Goal: Task Accomplishment & Management: Complete application form

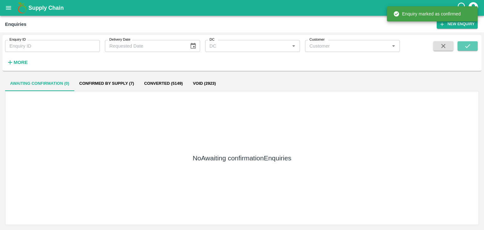
click at [472, 49] on button "submit" at bounding box center [468, 45] width 20 height 9
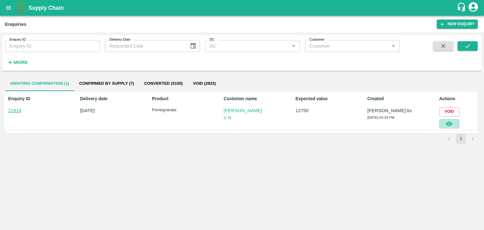
click at [450, 122] on icon "button" at bounding box center [449, 124] width 6 height 4
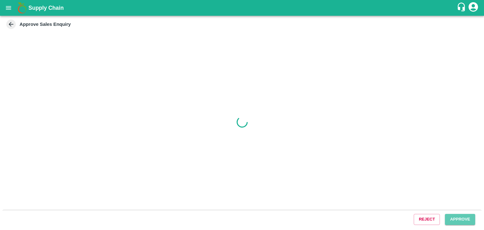
click at [449, 220] on button "Approve" at bounding box center [460, 219] width 30 height 11
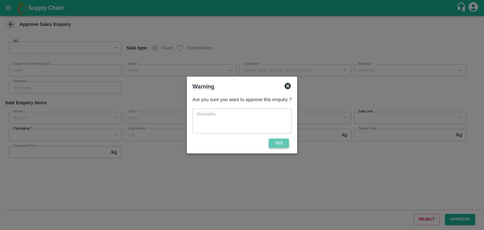
click at [282, 143] on button "Yes" at bounding box center [279, 143] width 20 height 9
type input "147"
type input "[DATE] 04:50 PM"
type input "[PERSON_NAME].ks"
type input "Jagannath V R"
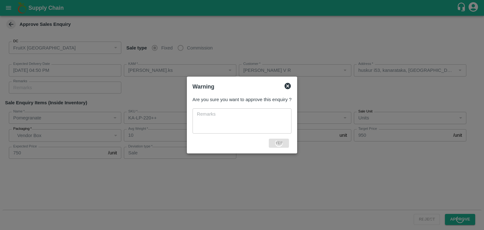
type input "huskur i53, kanarataka, [GEOGRAPHIC_DATA], [GEOGRAPHIC_DATA] ([GEOGRAPHIC_DATA]…"
type input "Pomegranate"
type input "KA-LP-220++"
type input "MSR"
type input "Sale"
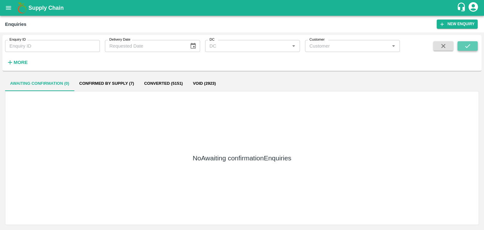
click at [467, 48] on icon "submit" at bounding box center [467, 46] width 7 height 7
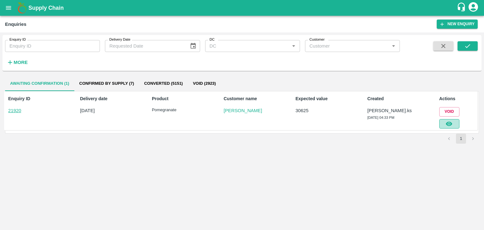
click at [447, 125] on icon "button" at bounding box center [449, 123] width 7 height 7
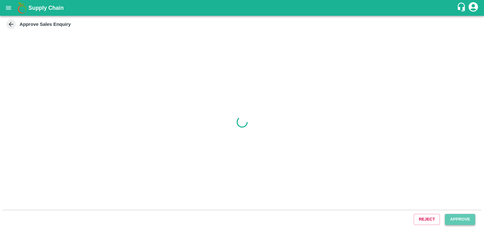
click at [465, 222] on button "Approve" at bounding box center [460, 219] width 30 height 11
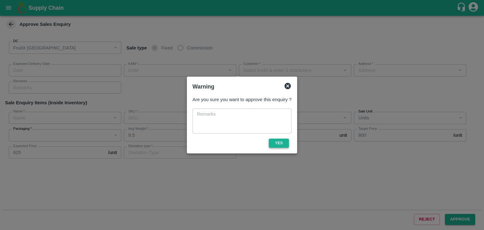
type input "12/09/2025 04:40 PM"
type input "[PERSON_NAME].ks"
type input "[PERSON_NAME]"
type input "Anekall, Opp PLD bank, [GEOGRAPHIC_DATA], [GEOGRAPHIC_DATA] ([GEOGRAPHIC_DATA])…"
type input "Pomegranate"
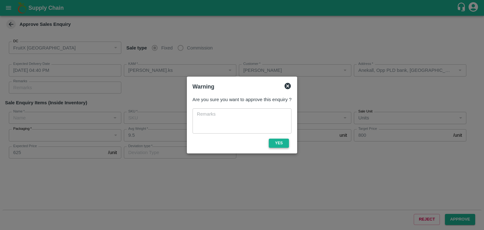
type input "KA-PRM-180-220"
type input "DON"
type input "Sale"
click at [287, 140] on button "Yes" at bounding box center [279, 143] width 20 height 9
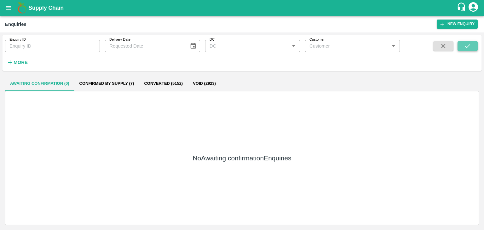
click at [465, 48] on icon "submit" at bounding box center [467, 46] width 7 height 7
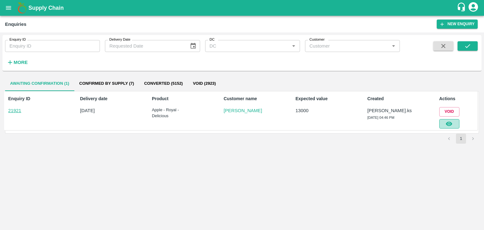
click at [450, 121] on icon "button" at bounding box center [449, 123] width 7 height 7
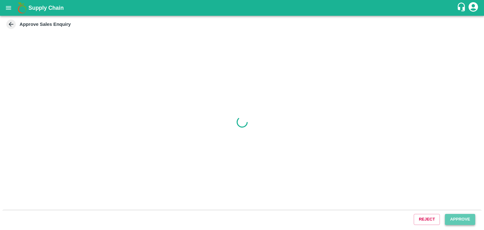
click at [456, 218] on button "Approve" at bounding box center [460, 219] width 30 height 11
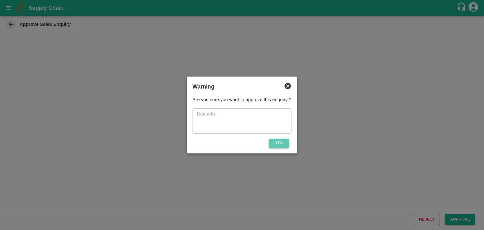
click at [276, 142] on button "Yes" at bounding box center [279, 143] width 20 height 9
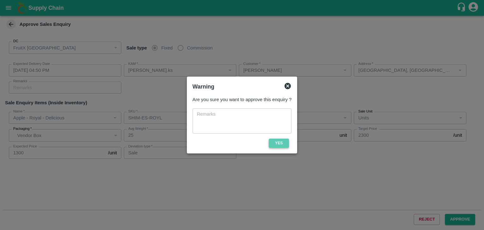
click at [276, 142] on button "Yes" at bounding box center [279, 143] width 20 height 9
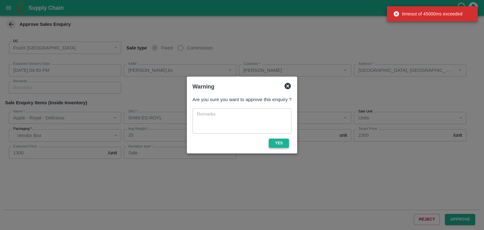
click at [276, 142] on button "Yes" at bounding box center [279, 143] width 20 height 9
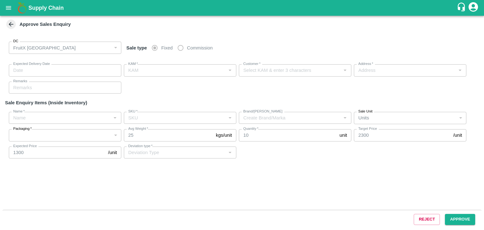
type input "[DATE] 04:50 PM"
type input "[PERSON_NAME].ks"
type input "[PERSON_NAME]"
type input "[GEOGRAPHIC_DATA], [GEOGRAPHIC_DATA], [GEOGRAPHIC_DATA] , [GEOGRAPHIC_DATA] ([G…"
type input "Apple - Royal - Delicious"
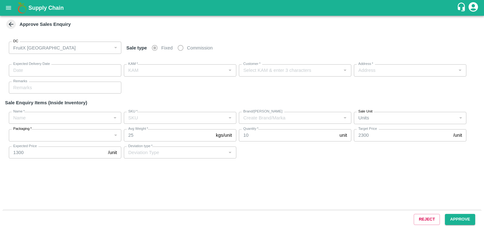
type input "SHIM-ES-ROYL"
type input "LP VG2"
type input "Sale"
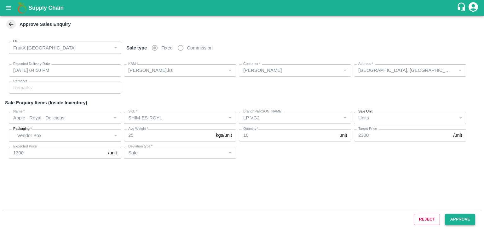
click at [451, 221] on button "Approve" at bounding box center [460, 219] width 30 height 11
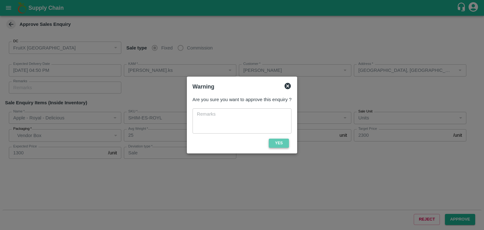
click at [276, 144] on button "Yes" at bounding box center [279, 143] width 20 height 9
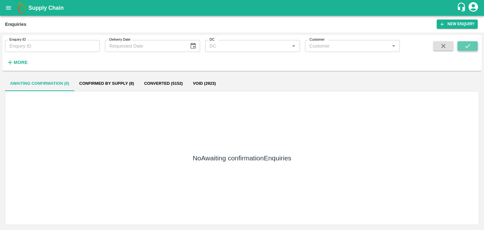
click at [470, 45] on icon "submit" at bounding box center [467, 46] width 7 height 7
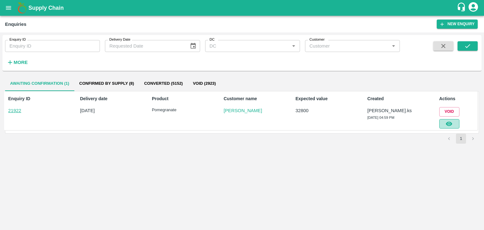
click at [454, 124] on button "button" at bounding box center [449, 123] width 20 height 9
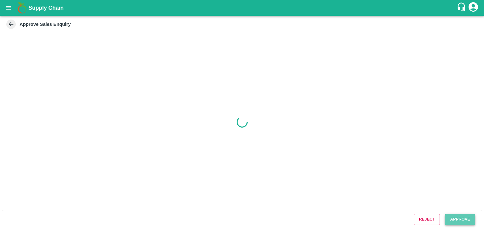
click at [451, 217] on button "Approve" at bounding box center [460, 219] width 30 height 11
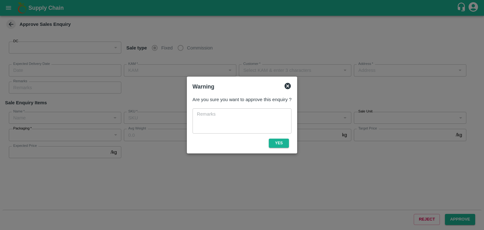
type input "147"
type input "[DATE] 05:05 PM"
type input "[PERSON_NAME].ks"
type input "[PERSON_NAME]"
type input "[GEOGRAPHIC_DATA], [GEOGRAPHIC_DATA], [GEOGRAPHIC_DATA] , [GEOGRAPHIC_DATA] ([G…"
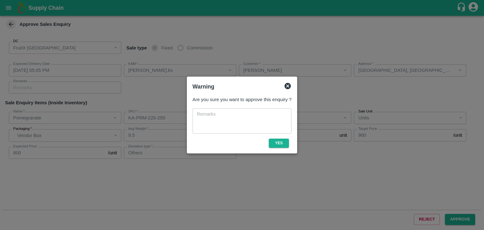
click at [281, 148] on div "Are you sure you want to approve this enquiry ? x ​ Yes" at bounding box center [242, 122] width 104 height 56
click at [279, 139] on button "Yes" at bounding box center [279, 143] width 20 height 9
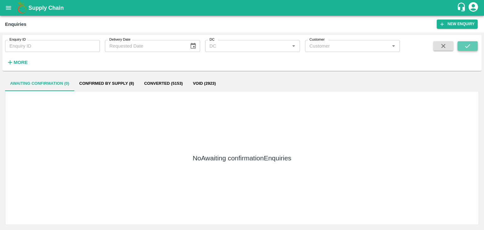
click at [471, 45] on icon "submit" at bounding box center [467, 46] width 7 height 7
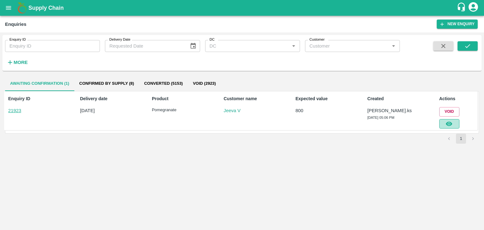
click at [447, 121] on icon "button" at bounding box center [449, 123] width 7 height 7
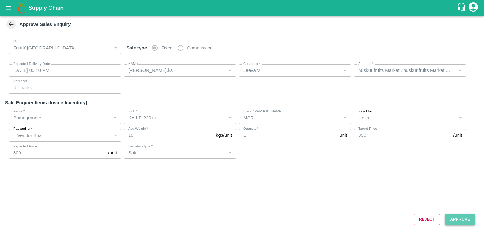
click at [460, 219] on button "Approve" at bounding box center [460, 219] width 30 height 11
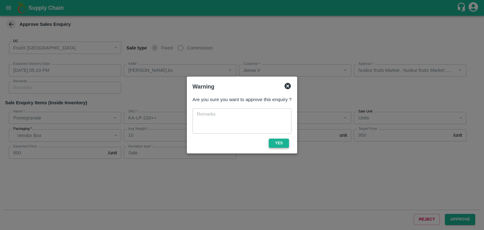
click at [282, 142] on button "Yes" at bounding box center [279, 143] width 20 height 9
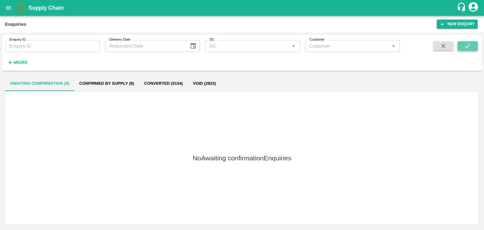
click at [474, 45] on button "submit" at bounding box center [468, 45] width 20 height 9
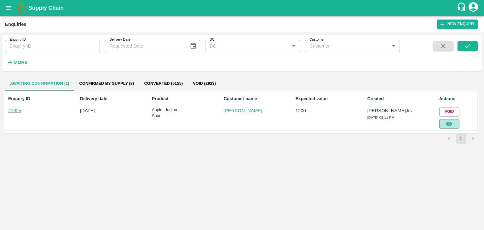
click at [453, 123] on icon "button" at bounding box center [449, 123] width 7 height 7
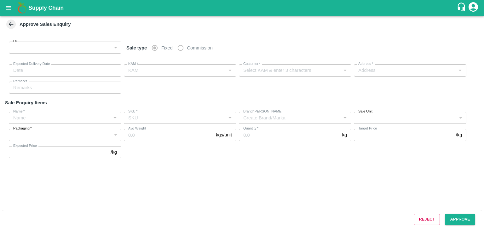
type input "147"
type input "[DATE] 05:15 PM"
type input "[PERSON_NAME].ks"
type input "[PERSON_NAME]"
type input "I53 huskur 560100, [GEOGRAPHIC_DATA], [GEOGRAPHIC_DATA] , [GEOGRAPHIC_DATA] ([G…"
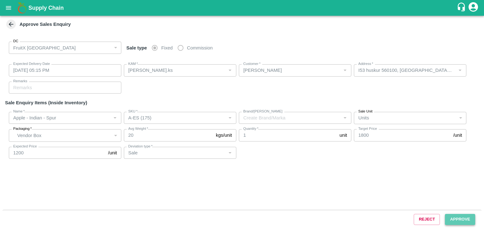
click at [452, 219] on button "Approve" at bounding box center [460, 219] width 30 height 11
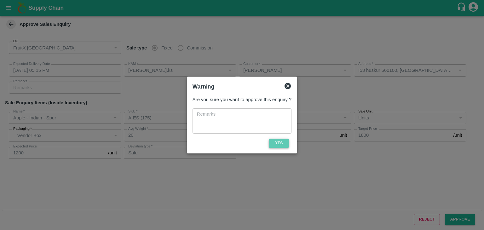
click at [272, 141] on button "Yes" at bounding box center [279, 143] width 20 height 9
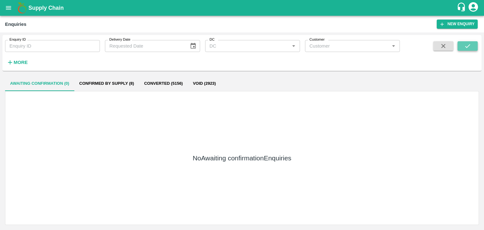
click at [469, 48] on icon "submit" at bounding box center [467, 46] width 7 height 7
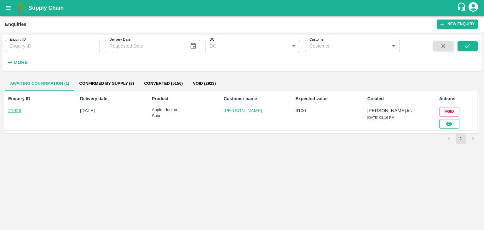
click at [449, 123] on icon "button" at bounding box center [449, 124] width 6 height 4
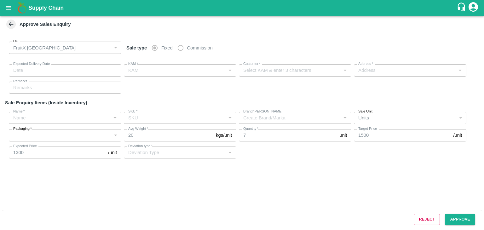
type input "[DATE] 05:20 PM"
type input "[PERSON_NAME].ks"
type input "[PERSON_NAME]"
type input "I53 huskur 560100, [GEOGRAPHIC_DATA], [GEOGRAPHIC_DATA] , [GEOGRAPHIC_DATA] ([G…"
type input "Apple - Indian - Spur"
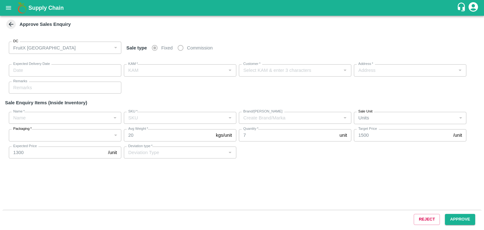
type input "A-Pitoo (310)"
type input "Sale"
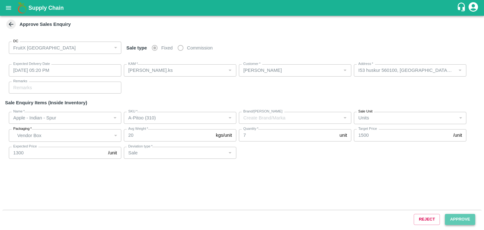
click at [454, 216] on button "Approve" at bounding box center [460, 219] width 30 height 11
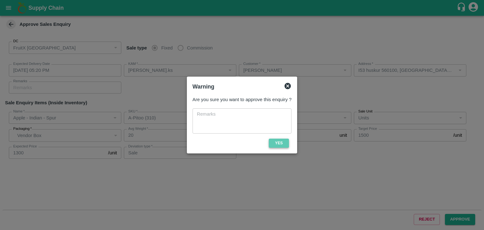
click at [275, 141] on button "Yes" at bounding box center [279, 143] width 20 height 9
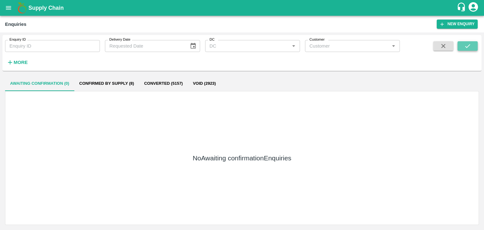
click at [475, 48] on button "submit" at bounding box center [468, 45] width 20 height 9
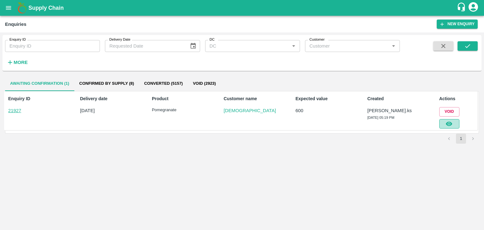
click at [446, 120] on icon "button" at bounding box center [449, 123] width 7 height 7
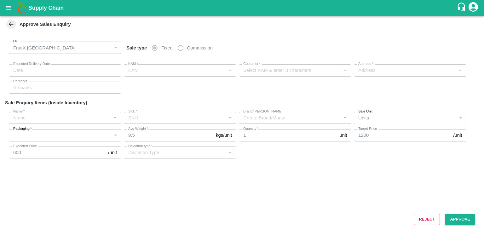
type input "[DATE] 05:20 PM"
type input "[PERSON_NAME].ks"
type input "[DEMOGRAPHIC_DATA]"
type input "I53, huskur fruits Market , Huskur fruits Market , [GEOGRAPHIC_DATA], [GEOGRAPH…"
type input "Pomegranate"
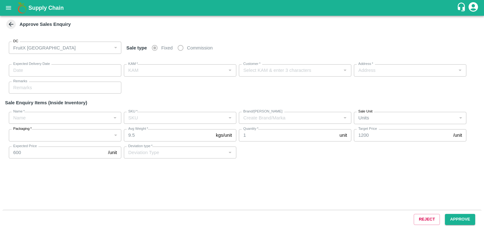
type input "KA-PRM-350-400"
type input "BV"
type input "Sale"
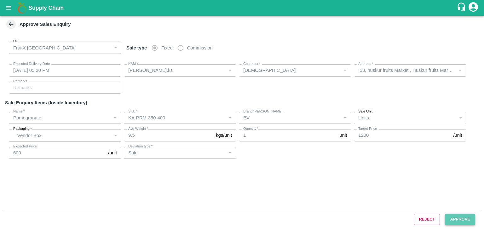
click at [462, 215] on button "Approve" at bounding box center [460, 219] width 30 height 11
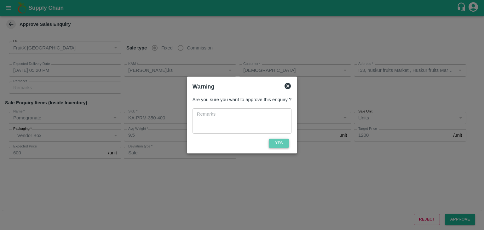
click at [282, 145] on button "Yes" at bounding box center [279, 143] width 20 height 9
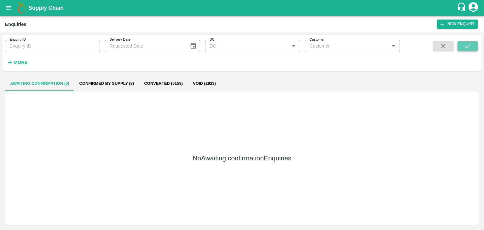
click at [466, 43] on icon "submit" at bounding box center [467, 46] width 7 height 7
click at [474, 44] on button "submit" at bounding box center [468, 45] width 20 height 9
drag, startPoint x: 465, startPoint y: 52, endPoint x: 465, endPoint y: 47, distance: 5.4
click at [465, 47] on span at bounding box center [468, 54] width 20 height 26
click at [465, 47] on icon "submit" at bounding box center [467, 46] width 7 height 7
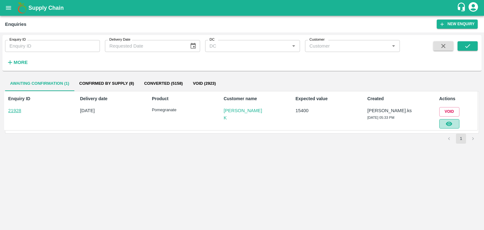
click at [454, 124] on button "button" at bounding box center [449, 123] width 20 height 9
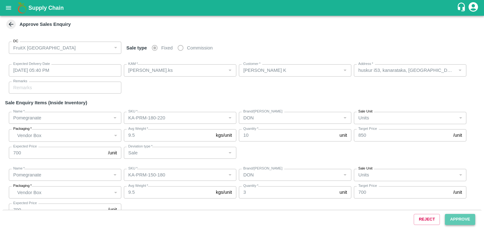
type input "[DATE] 05:40 PM"
type input "[PERSON_NAME].ks"
type input "[PERSON_NAME] K"
type input "huskur i53, kanarataka, [GEOGRAPHIC_DATA], [GEOGRAPHIC_DATA] ([GEOGRAPHIC_DATA]…"
type input "Pomegranate"
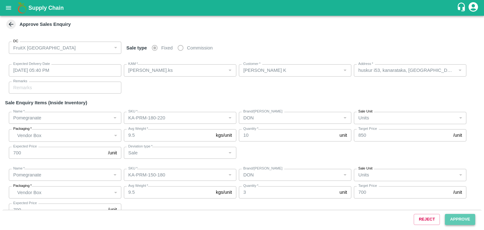
type input "KA-PRM-180-220"
type input "DON"
type input "Sale"
type input "Pomegranate"
type input "KA-PRM-150-180"
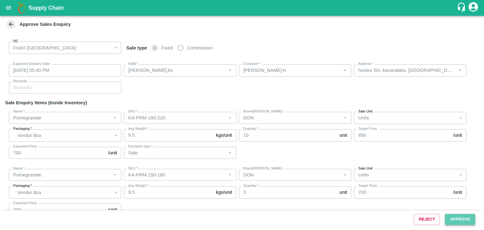
type input "DON"
type input "Pomegranate"
type input "KA-PRM-180-220"
type input "DON"
type input "Sale"
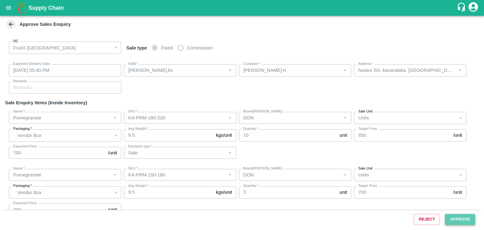
click at [453, 219] on button "Approve" at bounding box center [460, 219] width 30 height 11
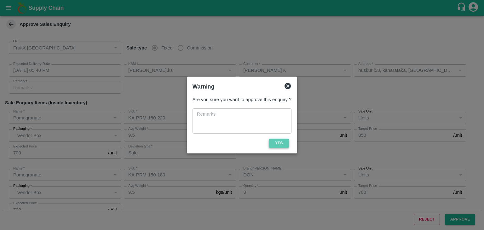
click at [275, 143] on button "Yes" at bounding box center [279, 143] width 20 height 9
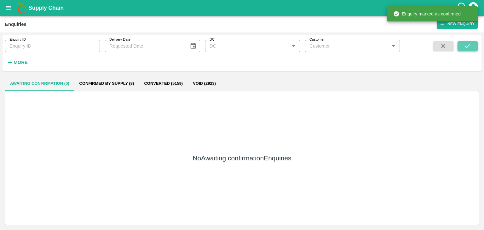
click at [473, 43] on button "submit" at bounding box center [468, 45] width 20 height 9
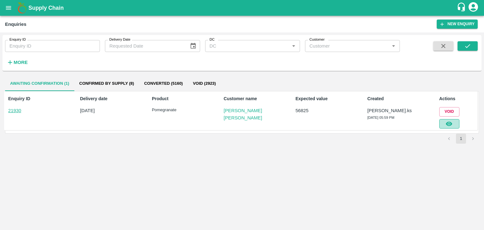
click at [455, 122] on button "button" at bounding box center [449, 123] width 20 height 9
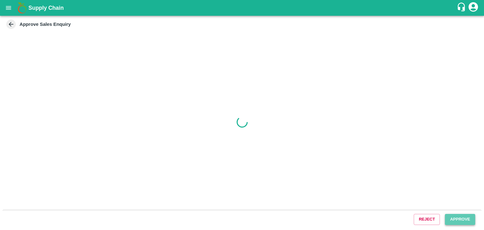
click at [464, 221] on button "Approve" at bounding box center [460, 219] width 30 height 11
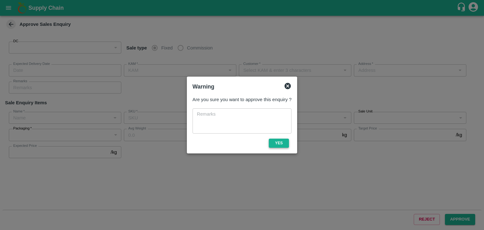
type input "147"
type input "[DATE] 06:10 PM"
type input "[PERSON_NAME].ks"
type input "[PERSON_NAME] [PERSON_NAME]"
type input "S/O: [PERSON_NAME], Tendekere Krishnarajpet Mandya, [GEOGRAPHIC_DATA], [GEOGRAP…"
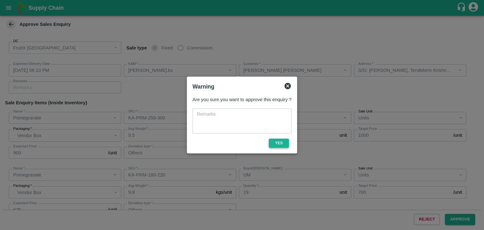
type input "Pomegranate"
type input "KA-PRM-250-300"
type input "BV"
type input "Others"
type input "Pomegranate"
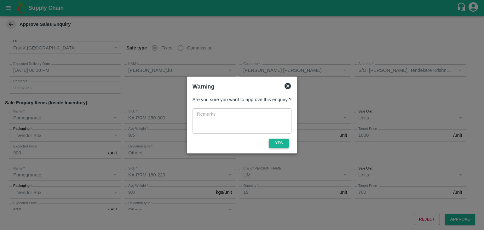
type input "KA-PRM-180-220"
type input "UM"
type input "Others"
type input "Pomegranate"
type input "KA-LP-250++"
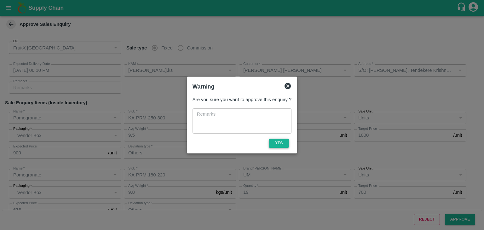
type input "MSR"
type input "Others"
type input "Pomegranate"
type input "KA-LP-220++"
type input "MSR"
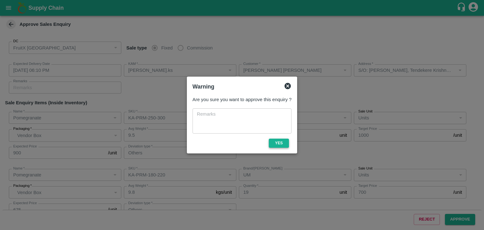
type input "Others"
type input "Pomegranate"
type input "KA-LP-180++"
type input "MSR"
type input "Others"
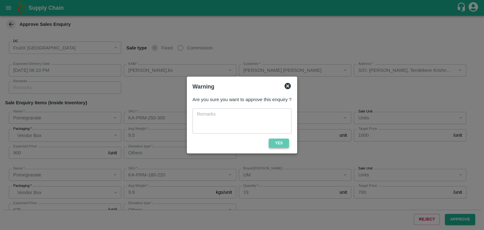
click at [284, 139] on button "Yes" at bounding box center [279, 143] width 20 height 9
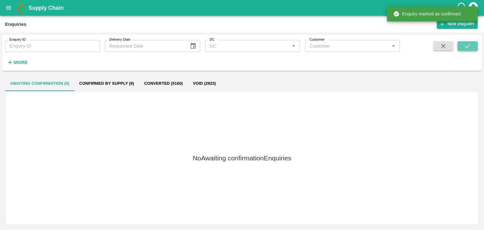
click at [465, 47] on icon "submit" at bounding box center [467, 46] width 7 height 7
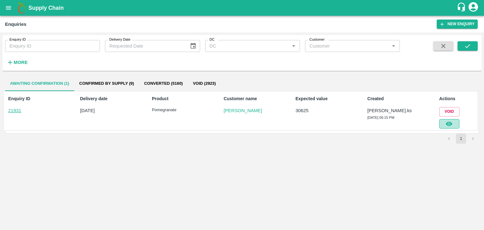
click at [450, 120] on icon "button" at bounding box center [449, 123] width 7 height 7
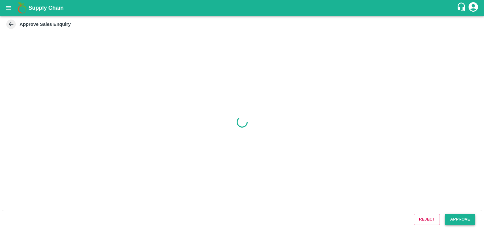
click at [455, 224] on button "Approve" at bounding box center [460, 219] width 30 height 11
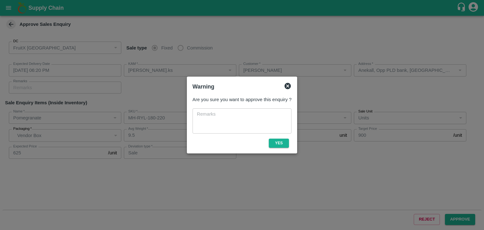
type input "[DATE] 06:20 PM"
type input "[PERSON_NAME].ks"
type input "[PERSON_NAME]"
type input "Anekall, Opp PLD bank, [GEOGRAPHIC_DATA], [GEOGRAPHIC_DATA] ([GEOGRAPHIC_DATA])…"
type input "Pomegranate"
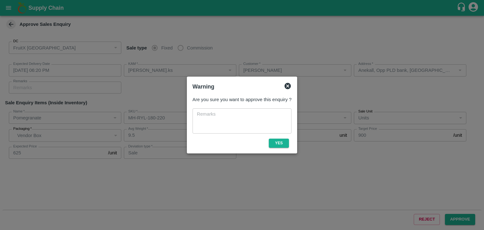
type input "MH-RYL-180-220"
type input "PK"
type input "Sale"
click at [279, 146] on button "Yes" at bounding box center [279, 143] width 20 height 9
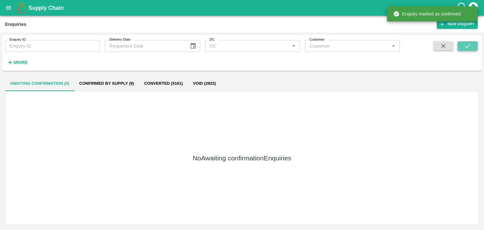
click at [463, 45] on button "submit" at bounding box center [468, 45] width 20 height 9
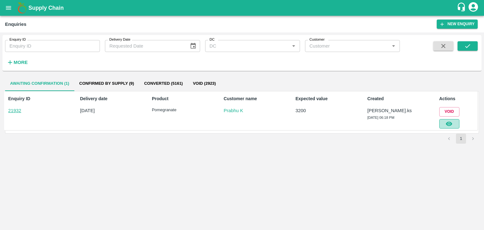
click at [451, 123] on icon "button" at bounding box center [449, 124] width 6 height 4
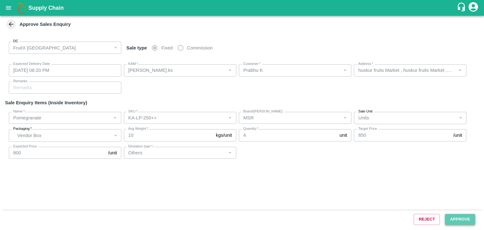
type input "[DATE] 06:20 PM"
type input "[PERSON_NAME].ks"
type input "Prabhu K"
type input "huskur fruits Market , huskur fruits Market , [GEOGRAPHIC_DATA], [GEOGRAPHIC_DA…"
type input "Pomegranate"
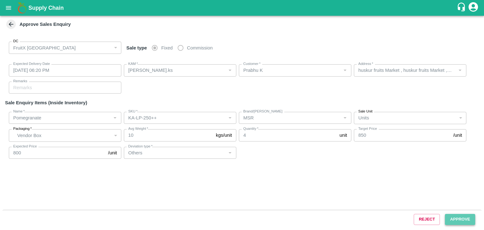
type input "KA-LP-250++"
type input "MSR"
type input "Others"
click at [471, 217] on button "Approve" at bounding box center [460, 219] width 30 height 11
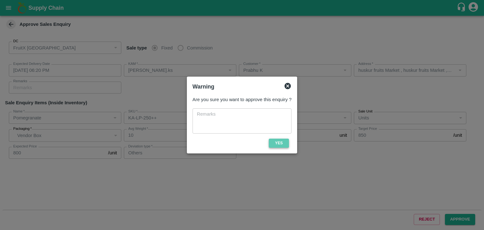
click at [286, 142] on button "Yes" at bounding box center [279, 143] width 20 height 9
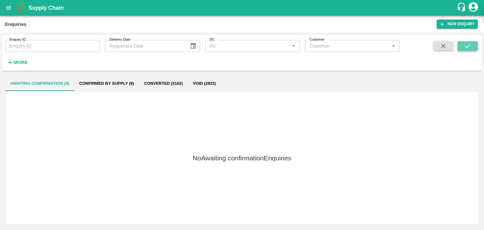
click at [461, 45] on button "submit" at bounding box center [468, 45] width 20 height 9
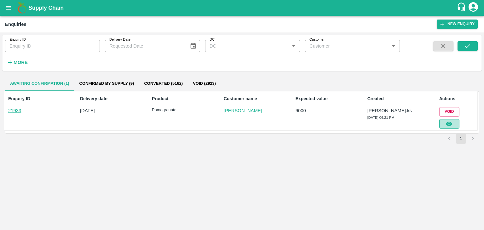
click at [446, 124] on icon "button" at bounding box center [449, 123] width 7 height 7
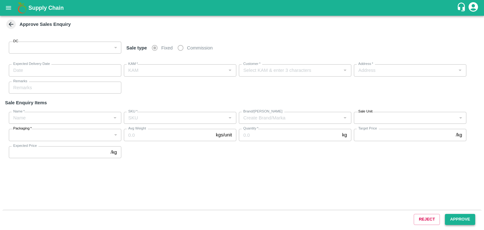
type input "147"
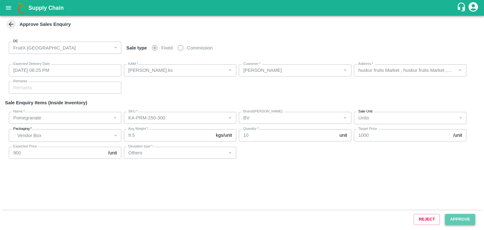
type input "[DATE] 06:25 PM"
type input "[PERSON_NAME].ks"
type input "[PERSON_NAME]"
type input "huskur fruits Market , huskur fruits Market , [GEOGRAPHIC_DATA], [GEOGRAPHIC_DA…"
click at [463, 224] on button "Approve" at bounding box center [460, 219] width 30 height 11
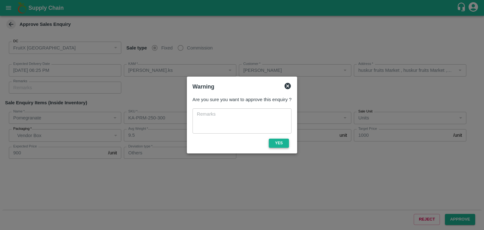
click at [274, 139] on button "Yes" at bounding box center [279, 143] width 20 height 9
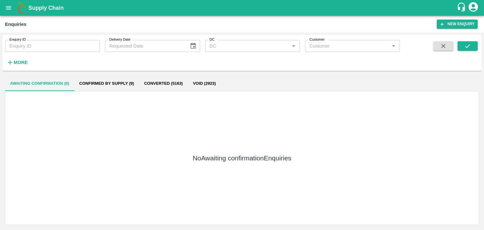
click at [444, 110] on div "No Awaiting confirmation Enquiries" at bounding box center [242, 158] width 474 height 134
click at [463, 49] on button "submit" at bounding box center [468, 45] width 20 height 9
click at [462, 46] on button "submit" at bounding box center [468, 45] width 20 height 9
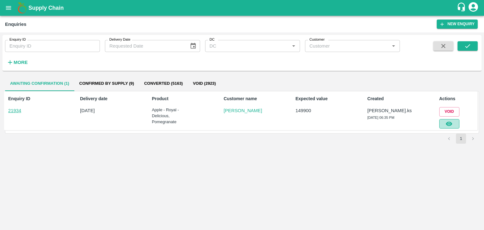
click at [450, 127] on button "button" at bounding box center [449, 123] width 20 height 9
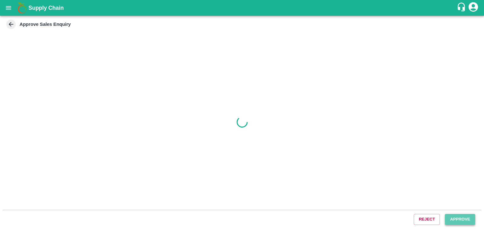
click at [459, 217] on button "Approve" at bounding box center [460, 219] width 30 height 11
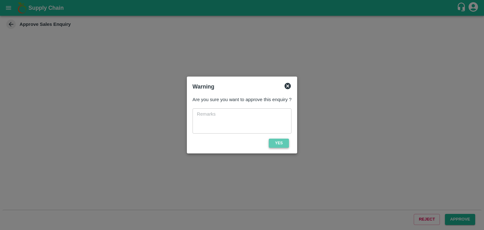
click at [277, 144] on button "Yes" at bounding box center [279, 143] width 20 height 9
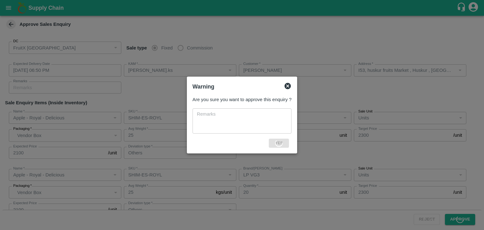
type input "[DATE] 06:50 PM"
type input "[PERSON_NAME].ks"
type input "[PERSON_NAME]"
type input "I53, huskur fruits Market , Huskur , [GEOGRAPHIC_DATA] , [GEOGRAPHIC_DATA] ([GE…"
type input "Apple - Royal - Delicious"
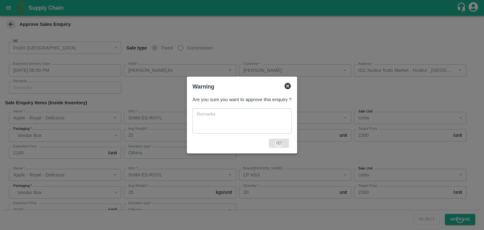
type input "SHIM-ES-ROYL"
type input "LP VG2"
type input "Others"
type input "Apple - Royal - Delicious"
type input "SHIM-ES-ROYL"
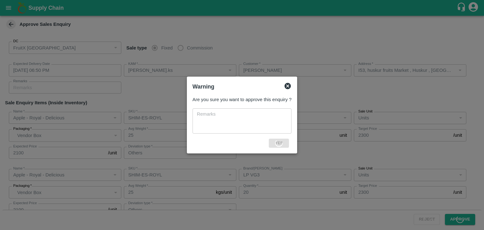
type input "LP VG3"
type input "Others"
type input "Apple - Royal - Delicious"
type input "SHIM-EES-ROYL"
type input "LP VG3"
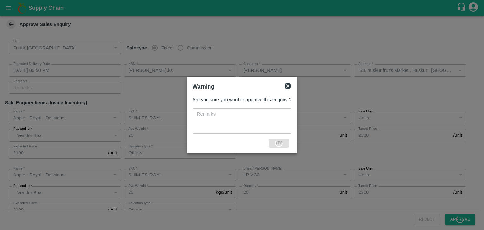
type input "Others"
type input "Pomegranate"
type input "KA-PRM-150-180"
type input "BV"
type input "Pomegranate"
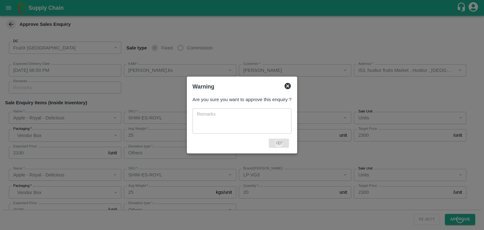
type input "KA-PRM-180-220"
type input "BV"
click at [276, 138] on div "Are you sure you want to approve this enquiry ? x ​ Yes" at bounding box center [242, 122] width 104 height 56
click at [278, 143] on button "Yes" at bounding box center [279, 143] width 20 height 9
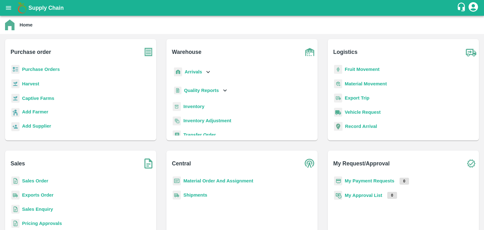
click at [43, 211] on b "Sales Enquiry" at bounding box center [37, 209] width 31 height 5
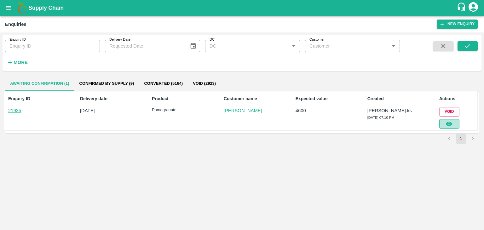
click at [448, 121] on button "button" at bounding box center [449, 123] width 20 height 9
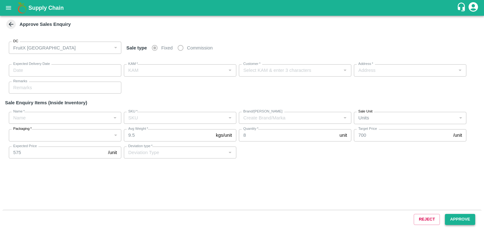
drag, startPoint x: 455, startPoint y: 225, endPoint x: 454, endPoint y: 221, distance: 4.6
click at [454, 221] on div "Reject Approve" at bounding box center [242, 219] width 479 height 19
type input "12/09/2025 07:15 PM"
type input "[PERSON_NAME].ks"
type input "Azeem Ahmed J"
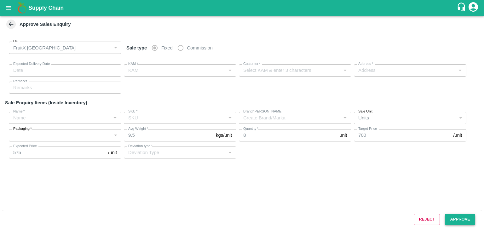
type input "I53, huskur fruits Market , Huskur Market , Banglore , Bengaluru (Bangalore) Ur…"
type input "Pomegranate"
type input "MH-RYL-180-220"
type input "RBL"
type input "Sale"
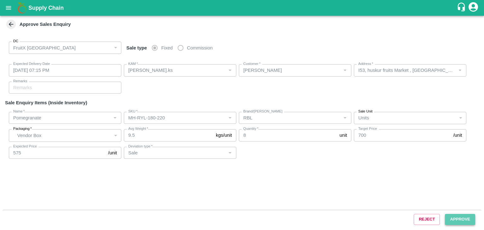
click at [454, 221] on button "Approve" at bounding box center [460, 219] width 30 height 11
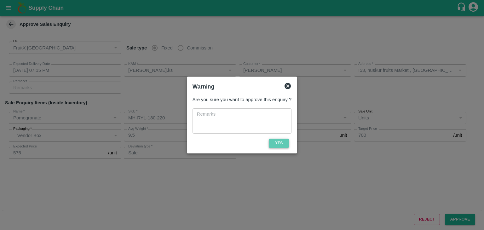
click at [282, 142] on button "Yes" at bounding box center [279, 143] width 20 height 9
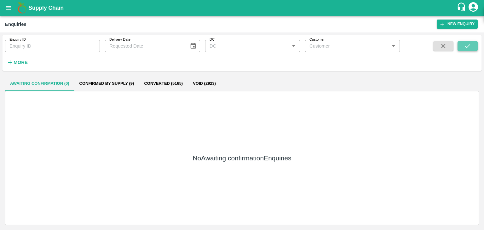
click at [472, 46] on button "submit" at bounding box center [468, 45] width 20 height 9
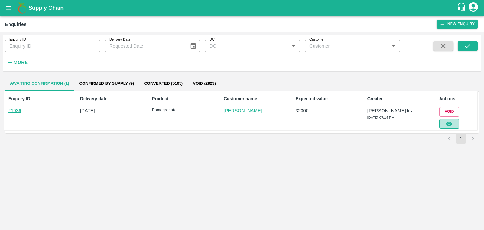
click at [456, 125] on button "button" at bounding box center [449, 123] width 20 height 9
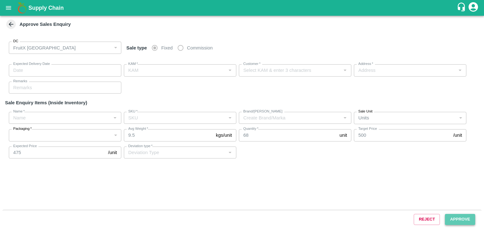
click at [459, 218] on button "Approve" at bounding box center [460, 219] width 30 height 11
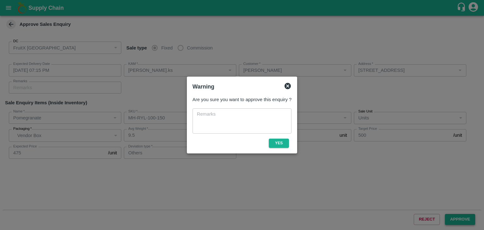
type input "12/09/2025 07:15 PM"
type input "[PERSON_NAME].ks"
type input "Manikandan"
type input "I53, huskur fruit market , Singena Agrahara road, Bangalore , Bengaluru (Bangal…"
type input "Pomegranate"
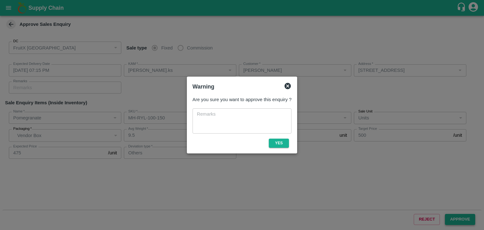
type input "MH-RYL-100-150"
type input "RBL"
type input "Others"
click at [286, 143] on button "Yes" at bounding box center [279, 143] width 20 height 9
